Goal: Find specific page/section: Find specific page/section

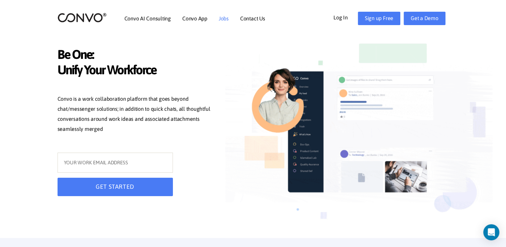
click at [219, 18] on link "Jobs" at bounding box center [224, 18] width 10 height 5
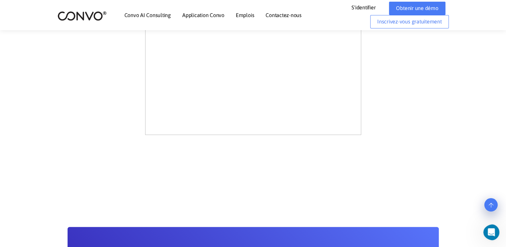
scroll to position [408, 0]
